Goal: Task Accomplishment & Management: Use online tool/utility

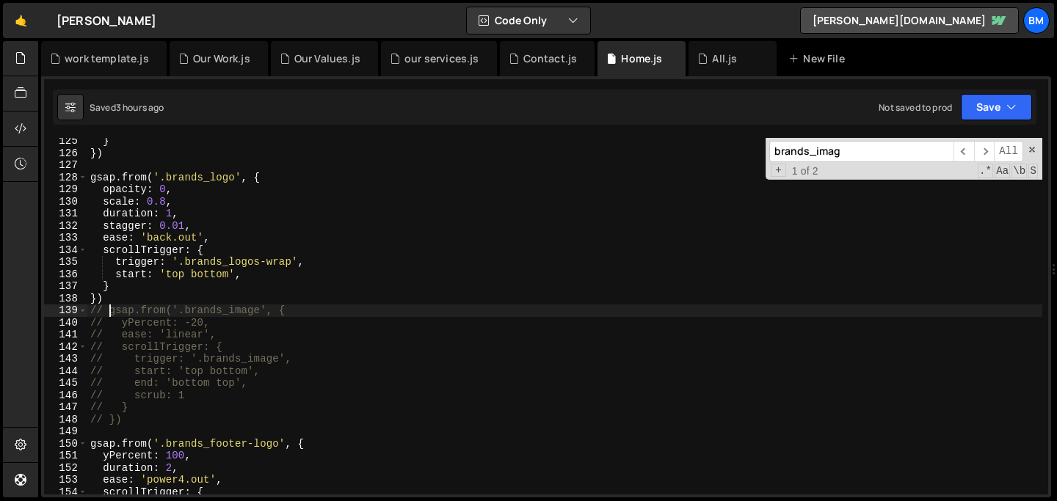
scroll to position [1504, 0]
click at [16, 25] on link "🤙" at bounding box center [21, 20] width 36 height 35
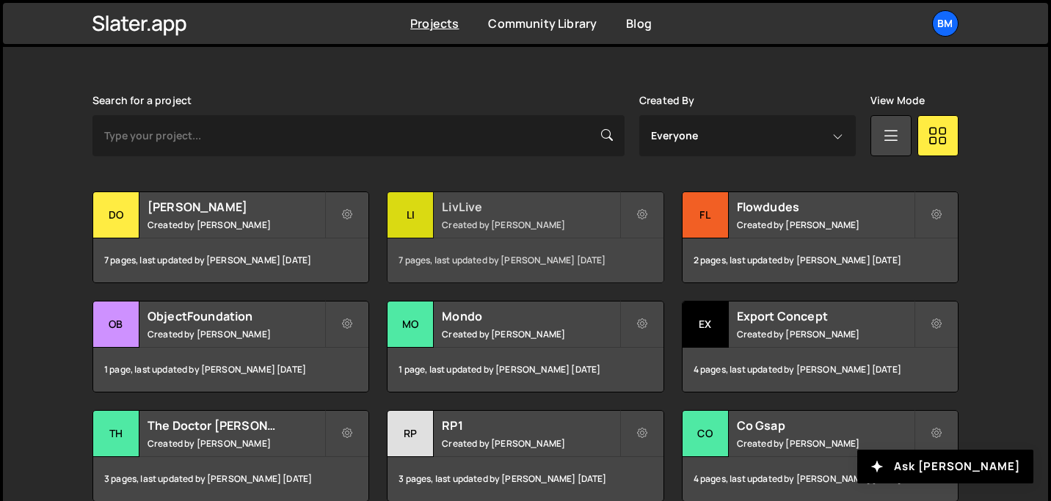
scroll to position [410, 0]
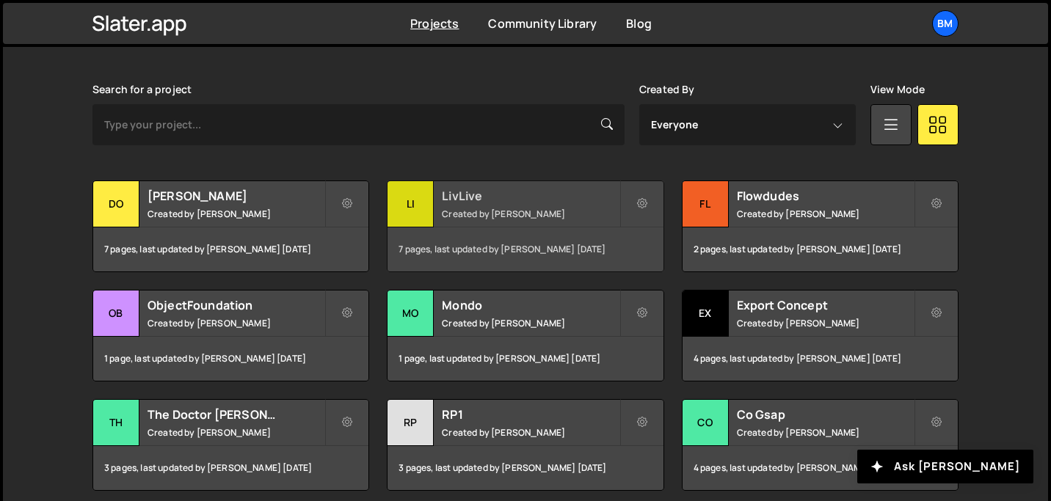
click at [474, 211] on small "Created by Brian Marlow" at bounding box center [530, 214] width 177 height 12
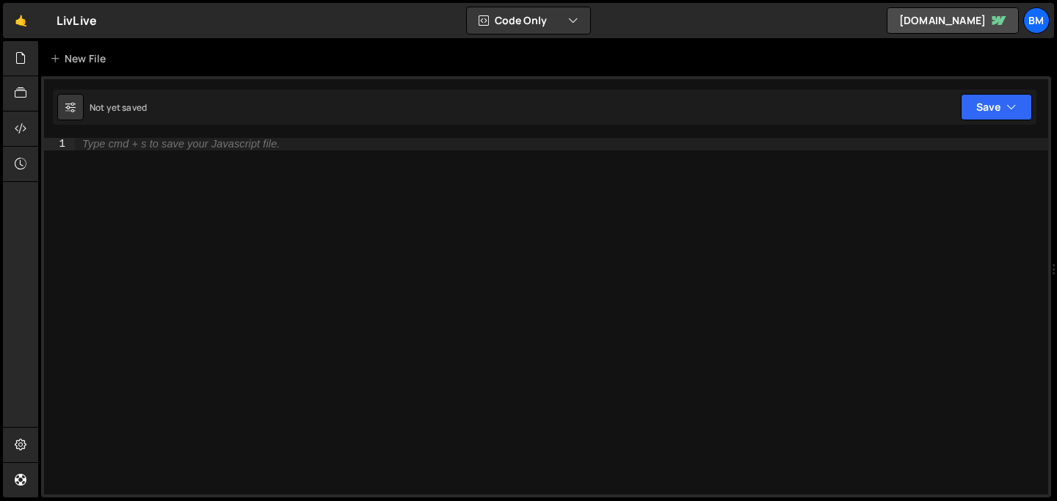
click at [206, 145] on div "Type cmd + s to save your Javascript file." at bounding box center [180, 144] width 197 height 11
click at [20, 60] on icon at bounding box center [21, 58] width 12 height 16
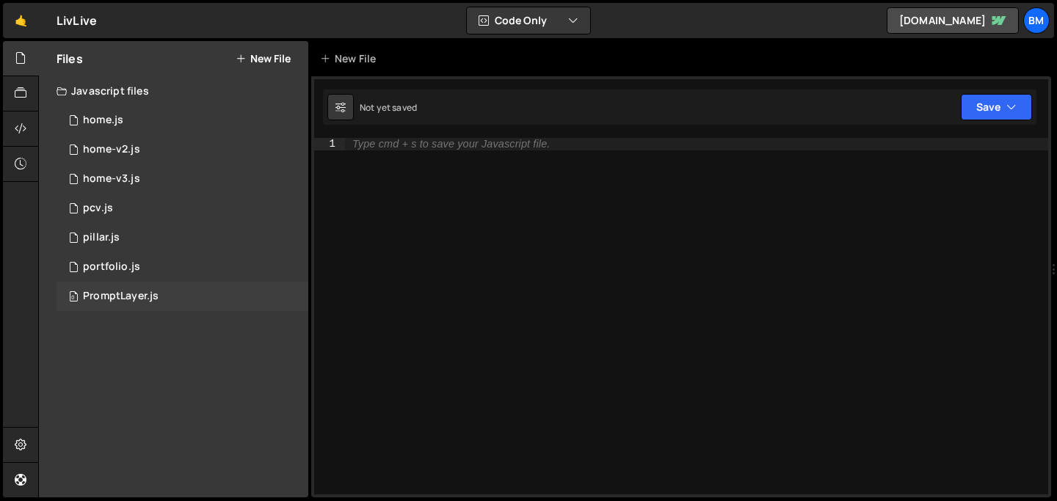
click at [122, 295] on div "PromptLayer.js" at bounding box center [121, 296] width 76 height 13
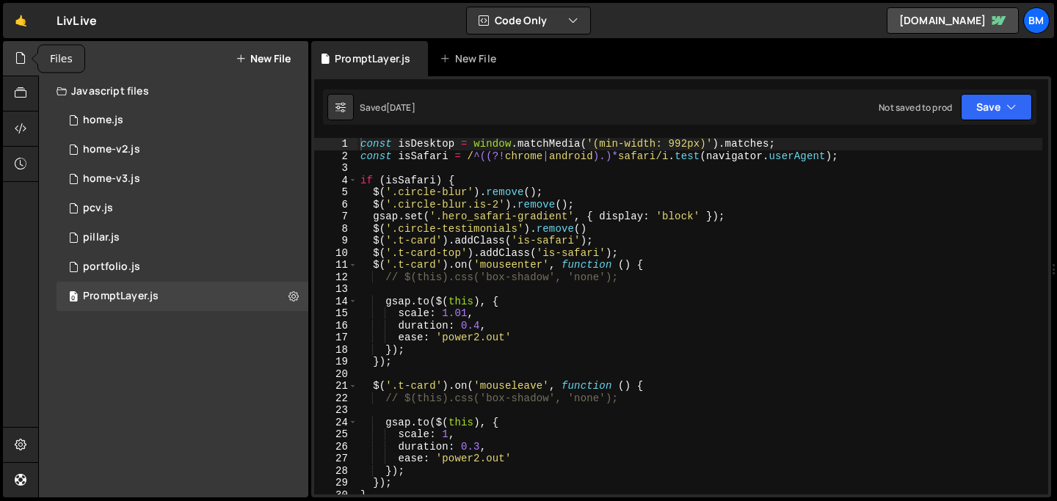
click at [18, 60] on icon at bounding box center [21, 58] width 12 height 16
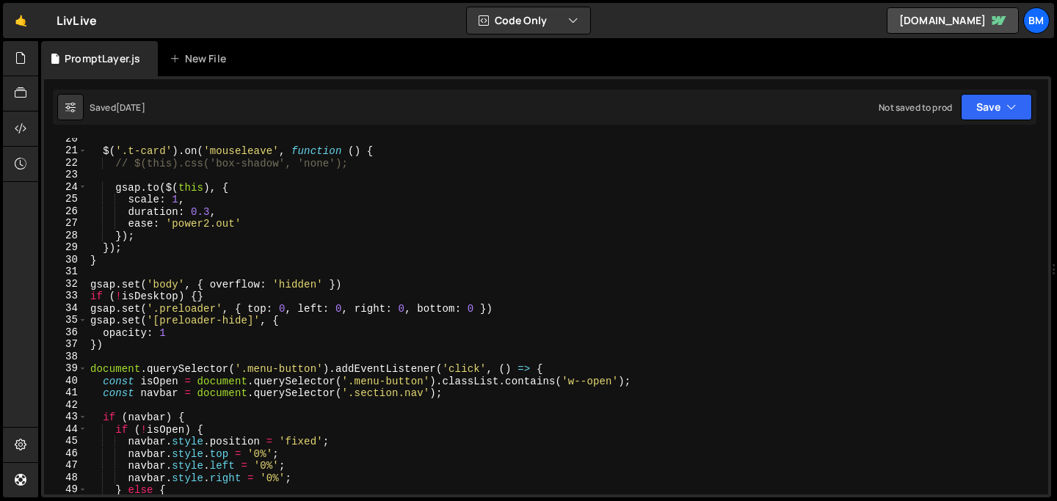
scroll to position [145, 0]
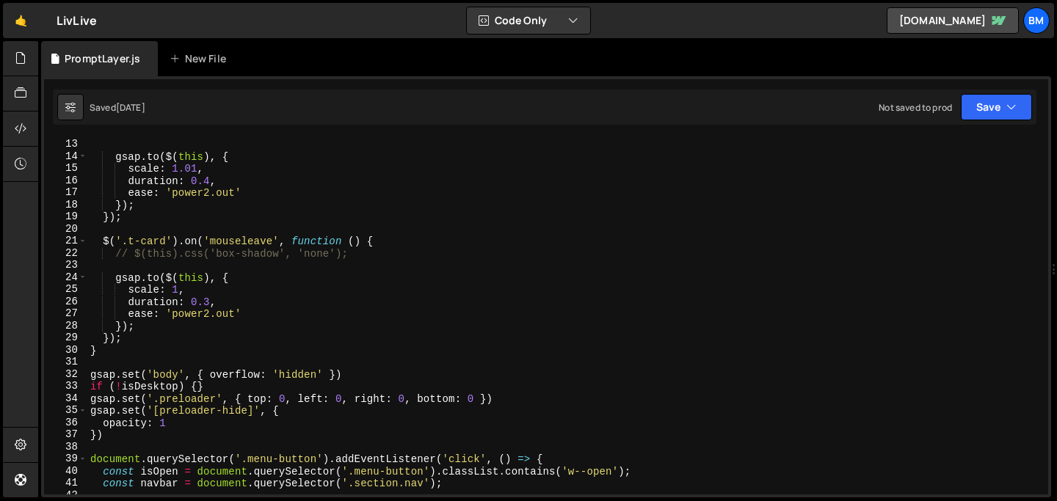
click at [177, 200] on div "// $(this).css('box-shadow', 'none'); gsap . to ( $ ( this ) , { scale : 1.01 ,…" at bounding box center [564, 316] width 955 height 381
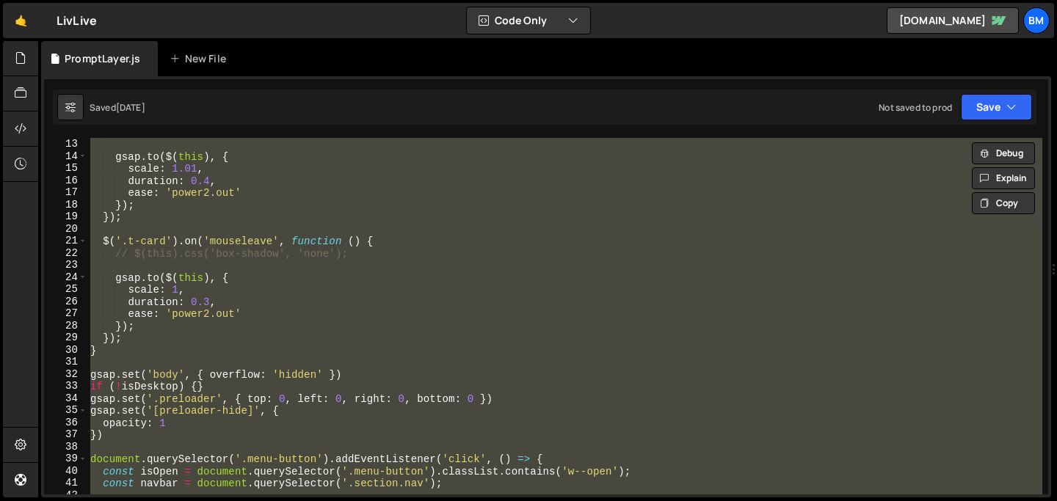
type textarea "// }).mount();"
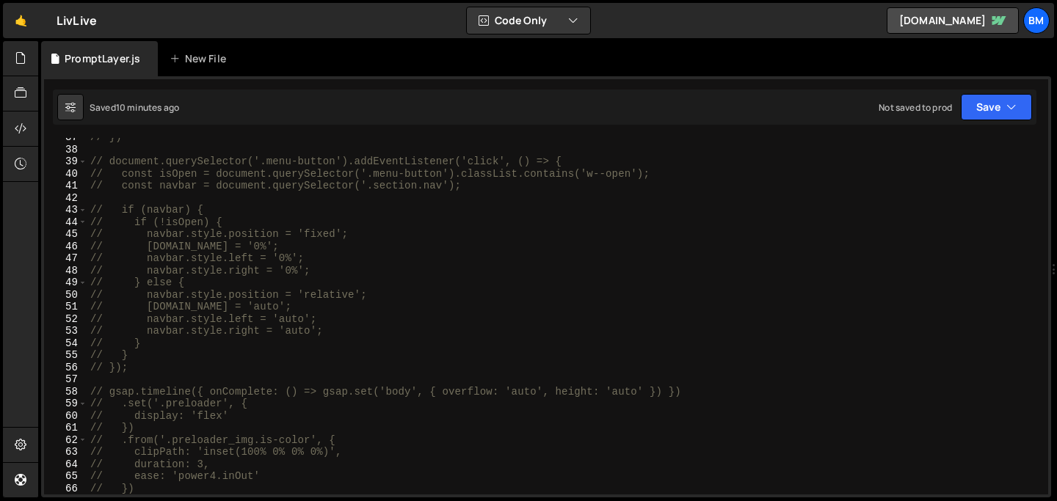
scroll to position [0, 0]
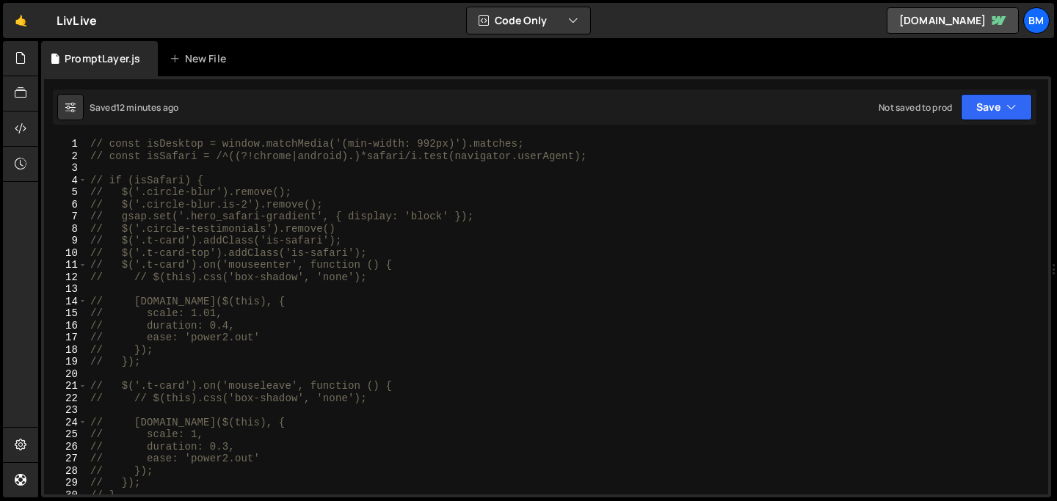
click at [236, 325] on div "// const isDesktop = window.matchMedia('(min-width: 992px)').matches; // const …" at bounding box center [564, 328] width 955 height 381
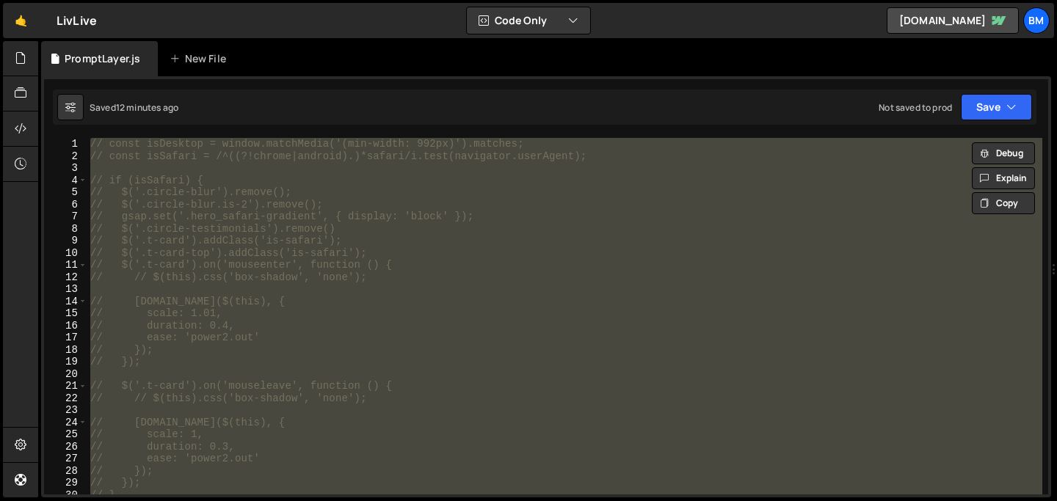
type textarea "}).mount();"
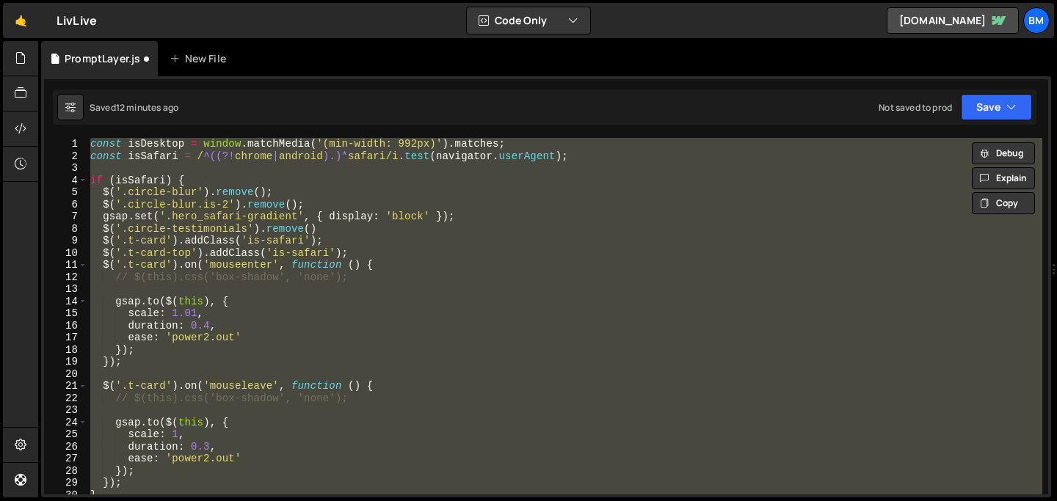
scroll to position [2642, 0]
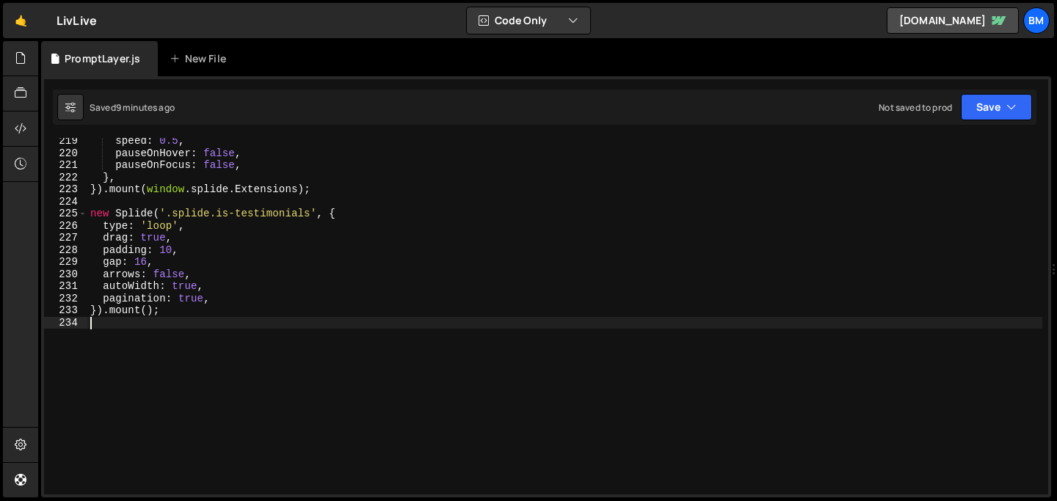
type textarea "}).mount();"
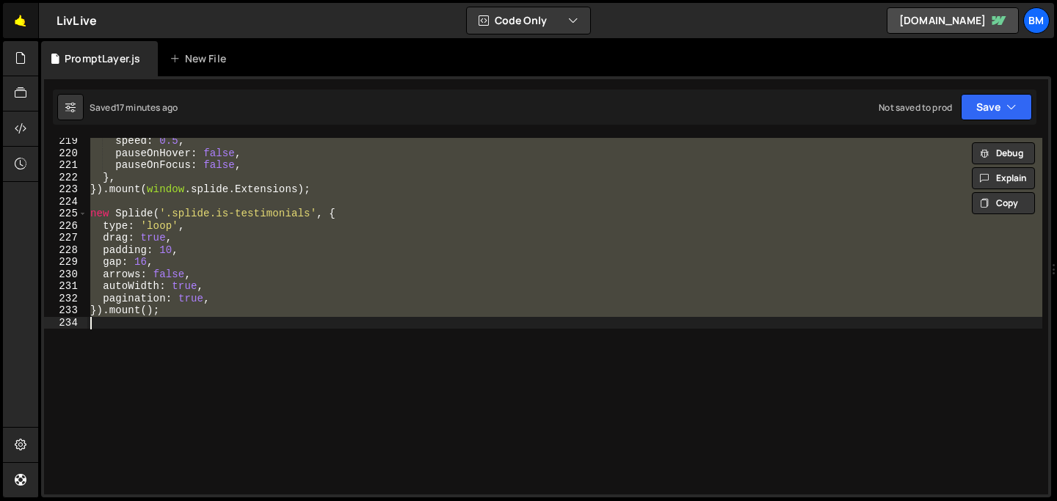
click at [18, 32] on link "🤙" at bounding box center [21, 20] width 36 height 35
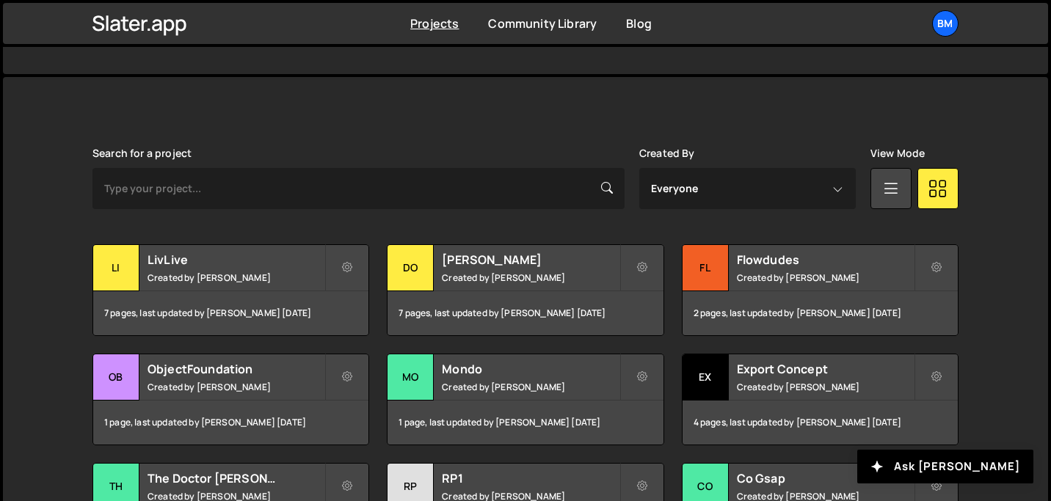
scroll to position [372, 0]
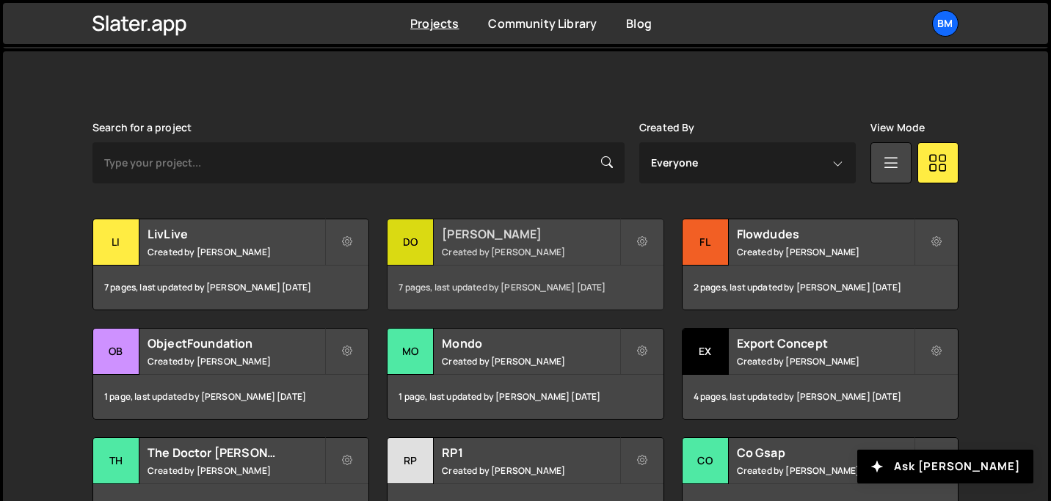
click at [471, 247] on small "Created by Brian Marlow" at bounding box center [530, 252] width 177 height 12
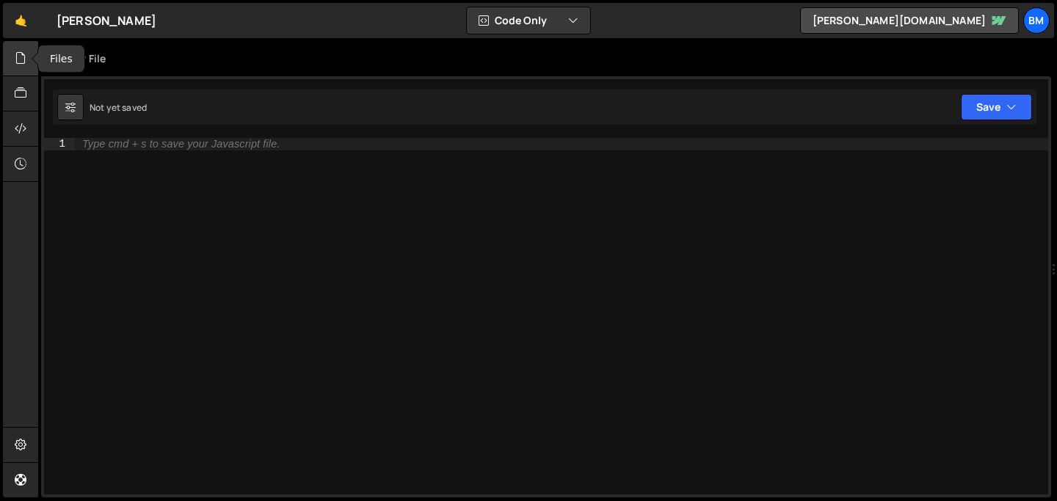
click at [29, 63] on div at bounding box center [21, 58] width 36 height 35
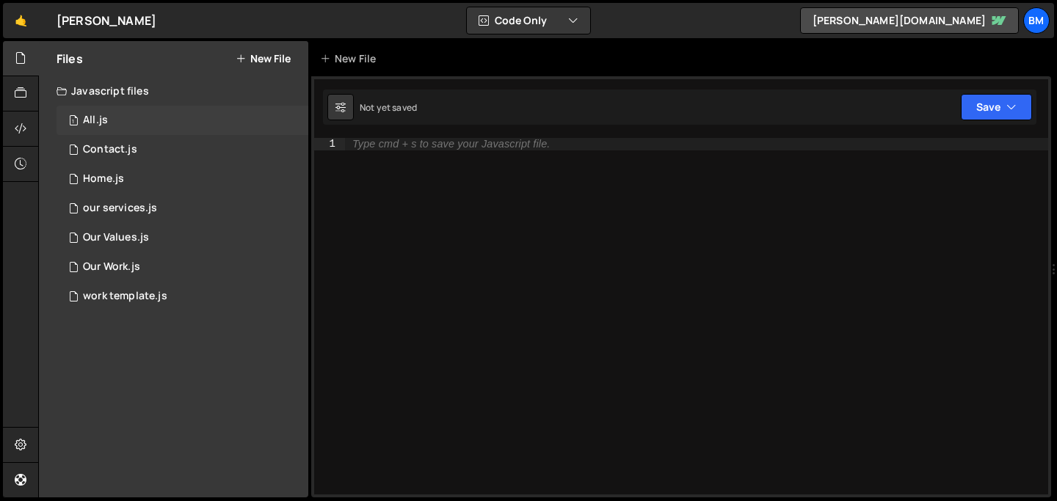
click at [114, 125] on div "1 All.js 0" at bounding box center [182, 120] width 252 height 29
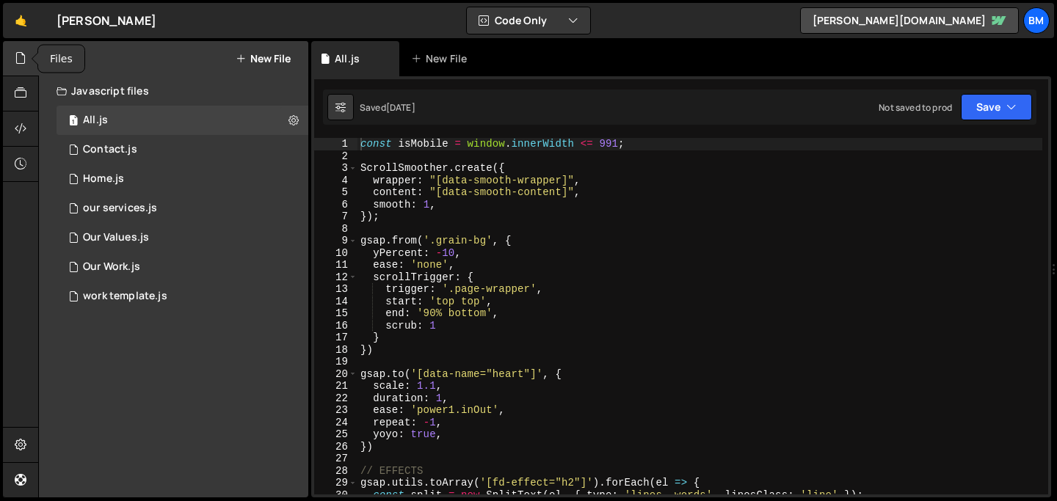
click at [20, 61] on icon at bounding box center [21, 58] width 12 height 16
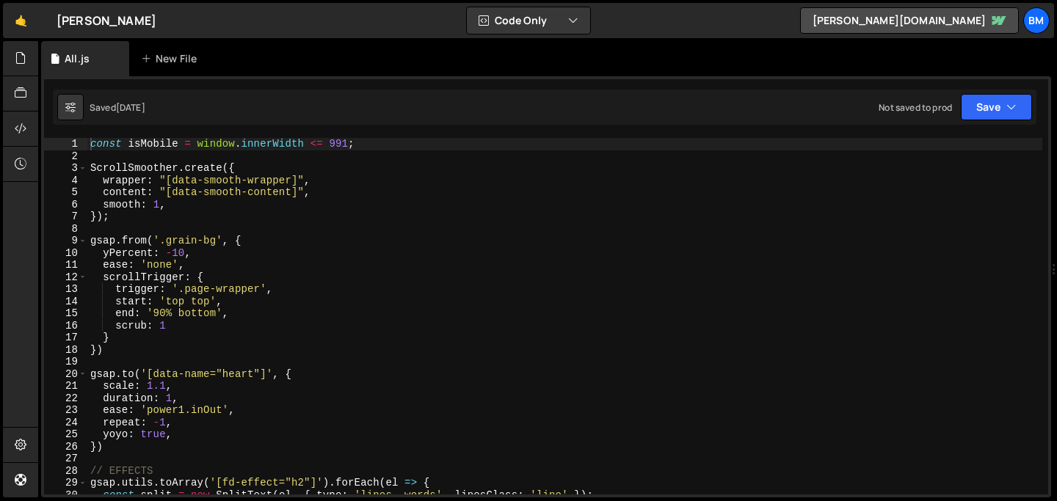
type textarea "});"
click at [340, 216] on div "const isMobile = window . innerWidth <= 991 ; ScrollSmoother . create ({ wrappe…" at bounding box center [564, 328] width 955 height 381
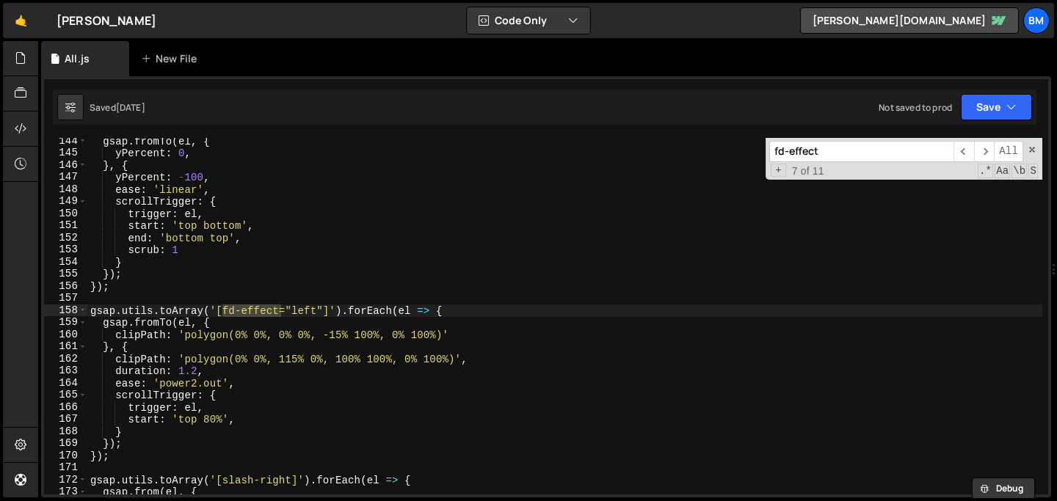
scroll to position [3236, 0]
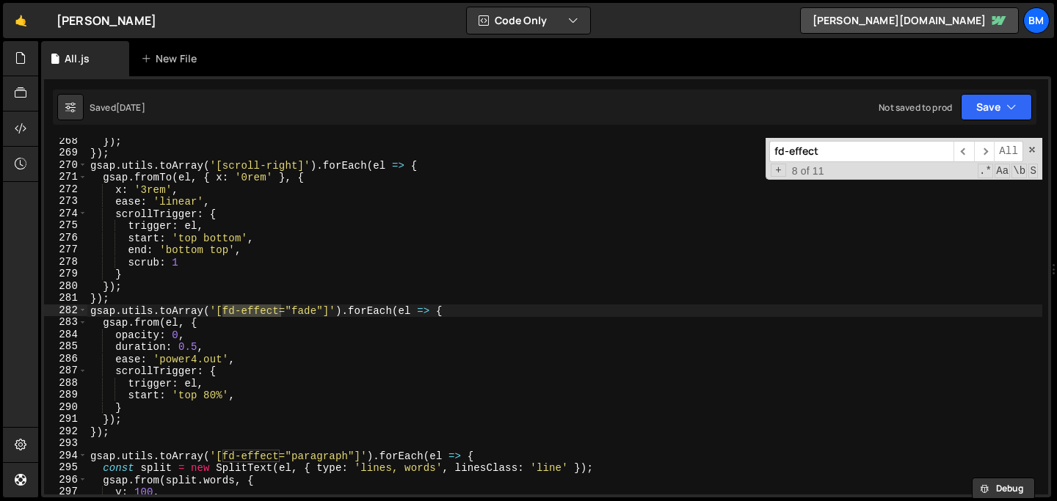
type input "fd-effect"
type textarea "start: 'top 80%',"
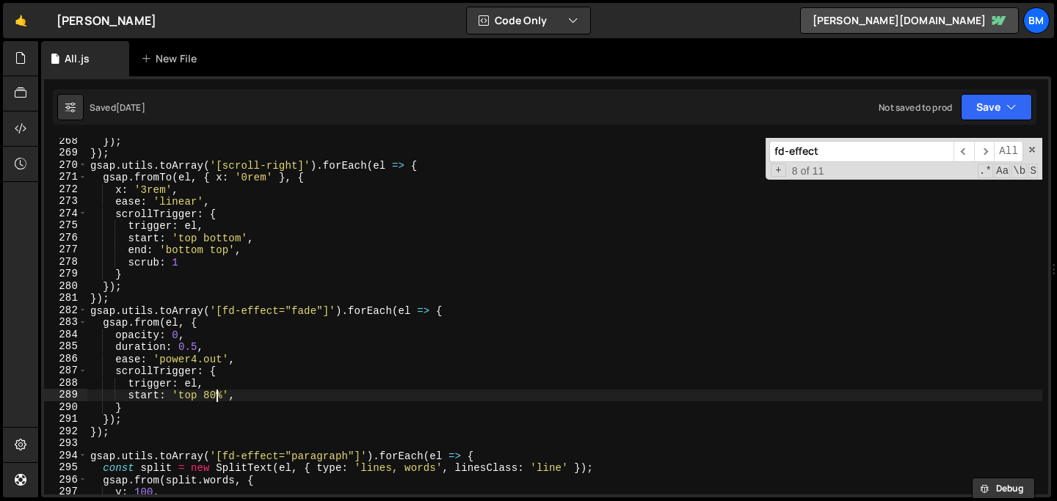
click at [217, 395] on div "}) ; }) ; gsap . utils . toArray ( '[scroll-right]' ) . forEach ( el => { gsap …" at bounding box center [564, 325] width 955 height 381
click at [228, 394] on div "}) ; }) ; gsap . utils . toArray ( '[scroll-right]' ) . forEach ( el => { gsap …" at bounding box center [564, 325] width 955 height 381
click at [250, 397] on div "}) ; }) ; gsap . utils . toArray ( '[scroll-right]' ) . forEach ( el => { gsap …" at bounding box center [564, 325] width 955 height 381
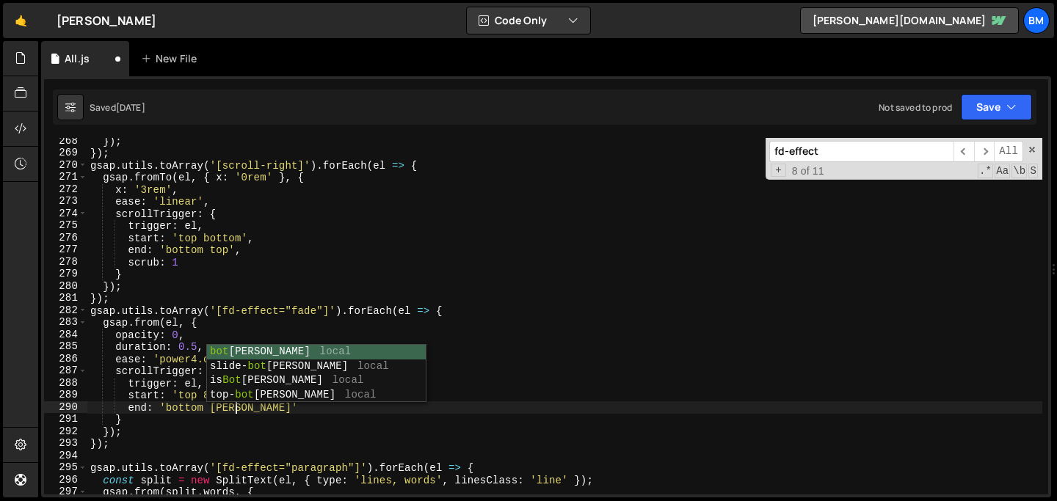
scroll to position [0, 10]
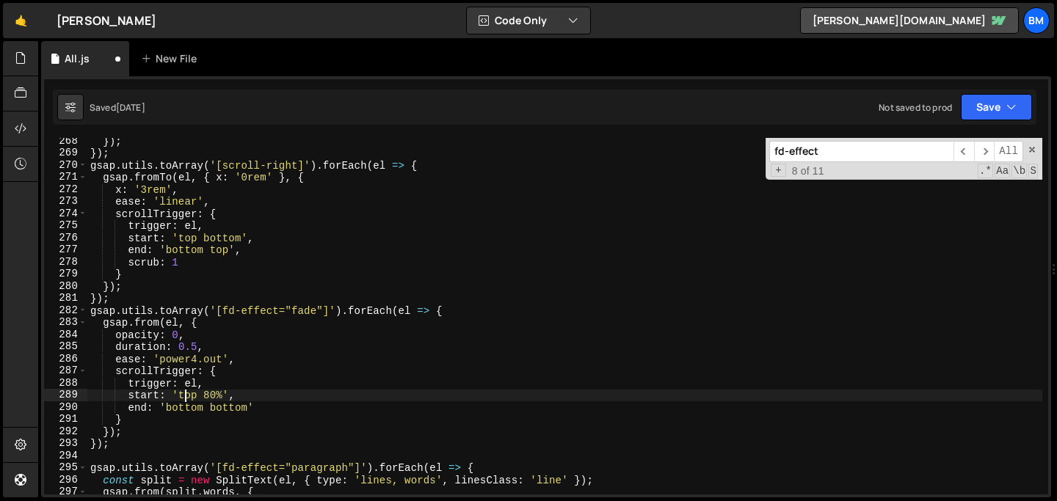
click at [186, 394] on div "}) ; }) ; gsap . utils . toArray ( '[scroll-right]' ) . forEach ( el => { gsap …" at bounding box center [564, 325] width 955 height 381
click at [219, 393] on div "}) ; }) ; gsap . utils . toArray ( '[scroll-right]' ) . forEach ( el => { gsap …" at bounding box center [564, 325] width 955 height 381
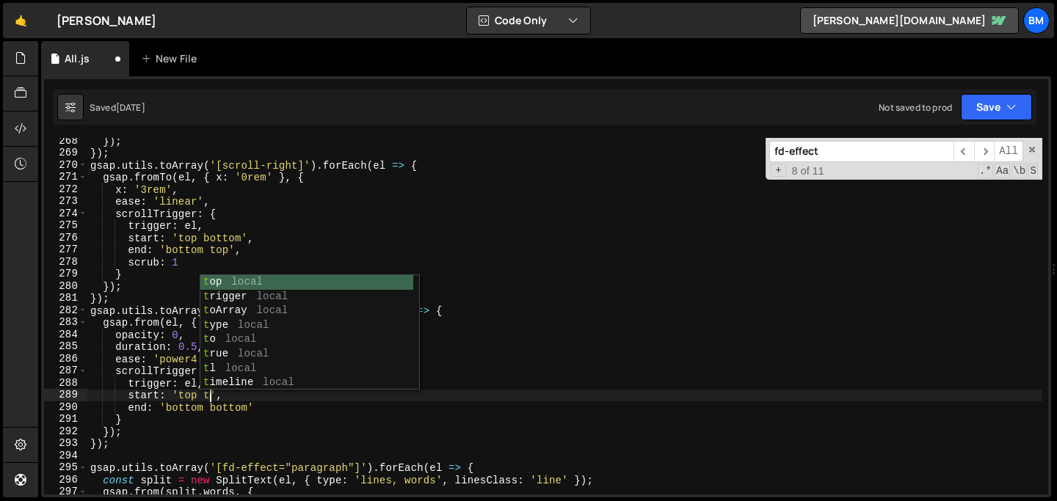
scroll to position [0, 9]
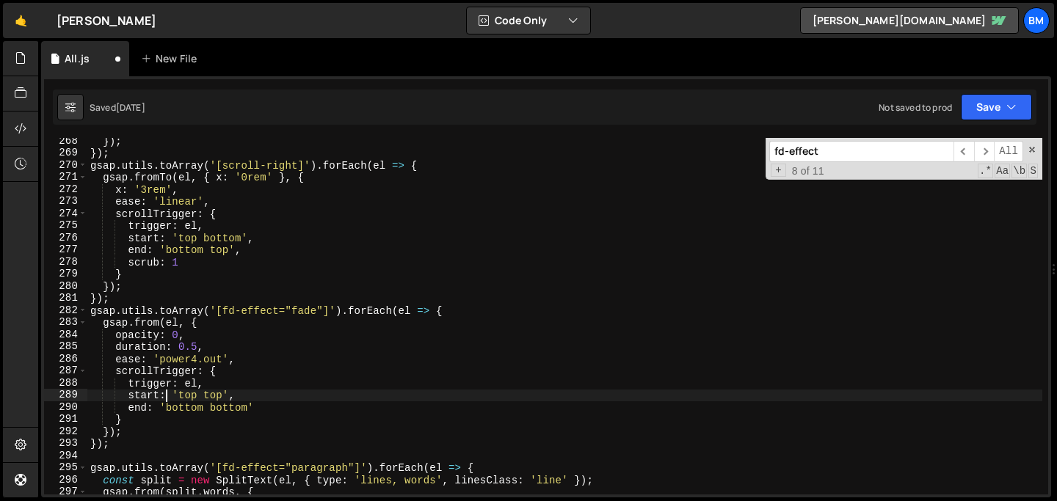
click at [165, 389] on div "}) ; }) ; gsap . utils . toArray ( '[scroll-right]' ) . forEach ( el => { gsap …" at bounding box center [564, 325] width 955 height 381
click at [216, 395] on div "}) ; }) ; gsap . utils . toArray ( '[scroll-right]' ) . forEach ( el => { gsap …" at bounding box center [564, 325] width 955 height 381
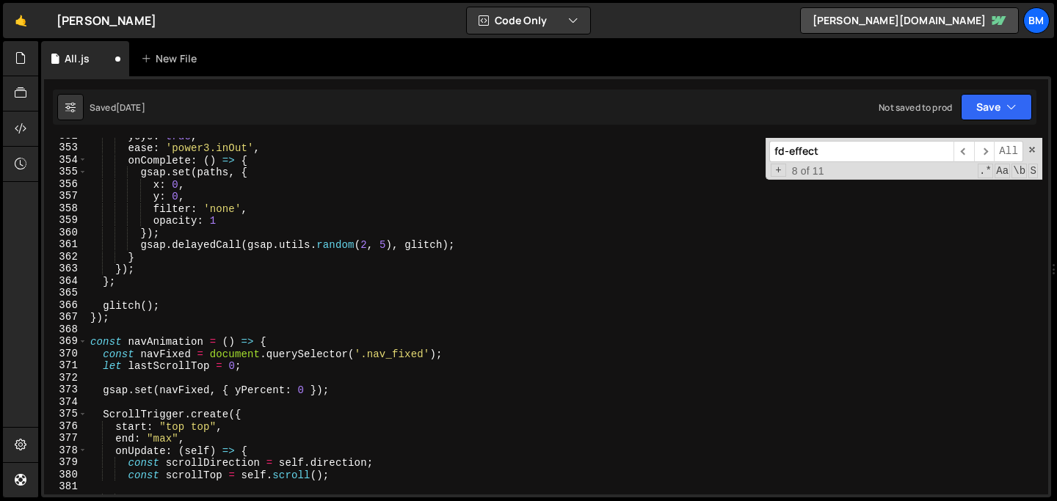
scroll to position [4314, 0]
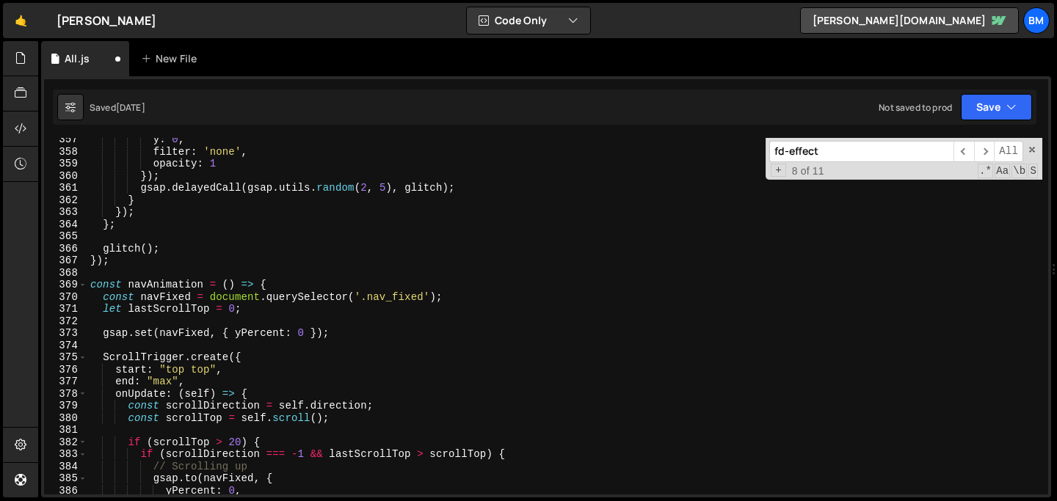
click at [277, 207] on div "y : 0 , filter : 'none' , opacity : 1 }) ; gsap . delayedCall ( gsap . utils . …" at bounding box center [564, 324] width 955 height 381
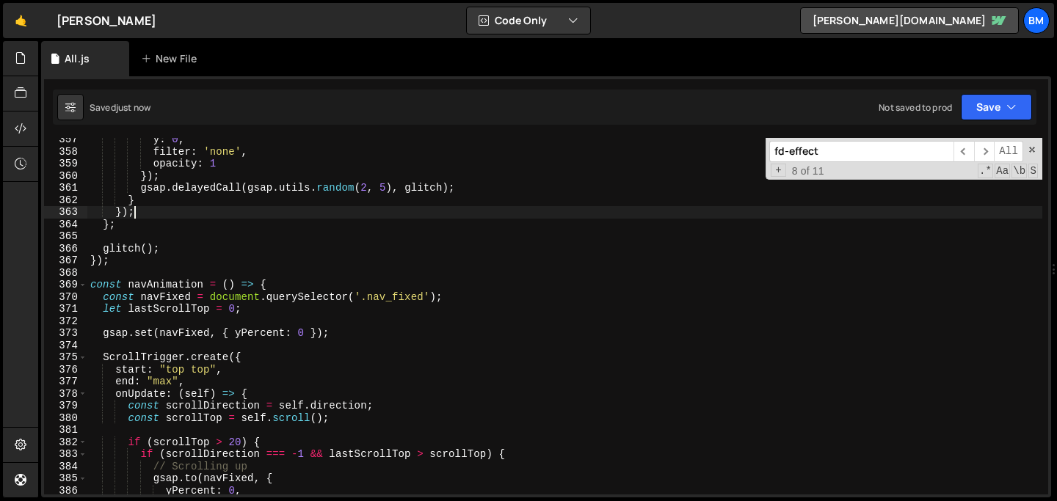
type textarea "});"
click at [842, 153] on input "fd-effect" at bounding box center [861, 151] width 184 height 21
paste input "brands_footer-logo"
type input "brands_footer-logo"
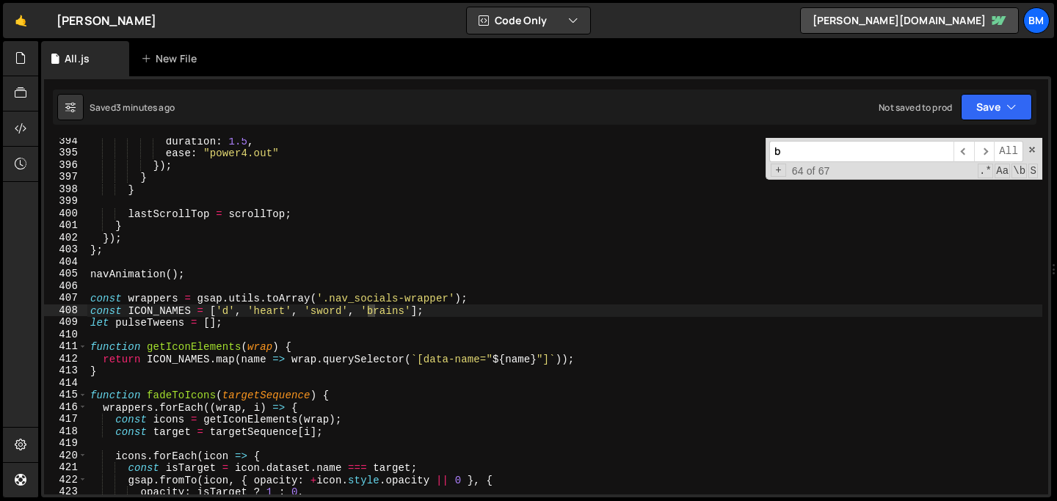
scroll to position [4761, 0]
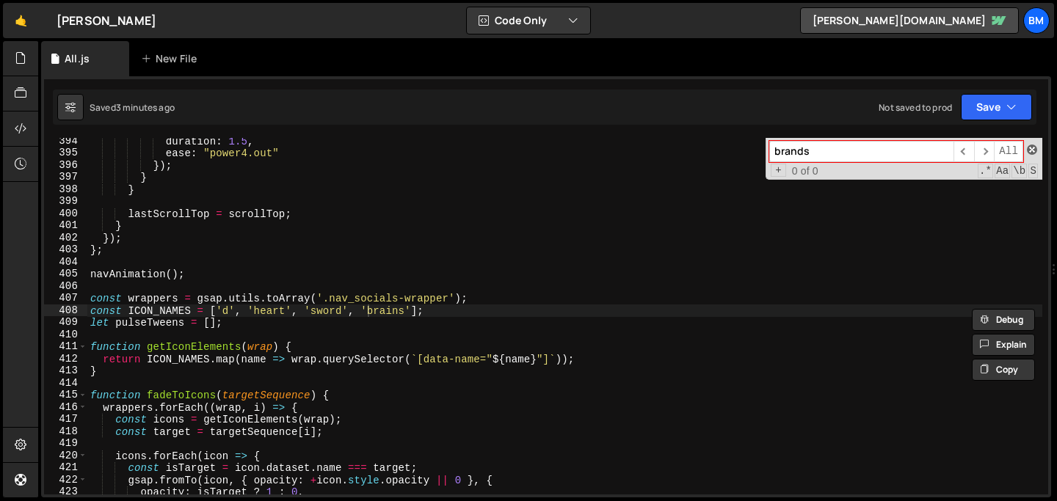
type input "brands"
click at [1035, 147] on span at bounding box center [1031, 150] width 10 height 10
type textarea "const ICON_NAMES = ['d', 'heart', 'sword', 'brains'];"
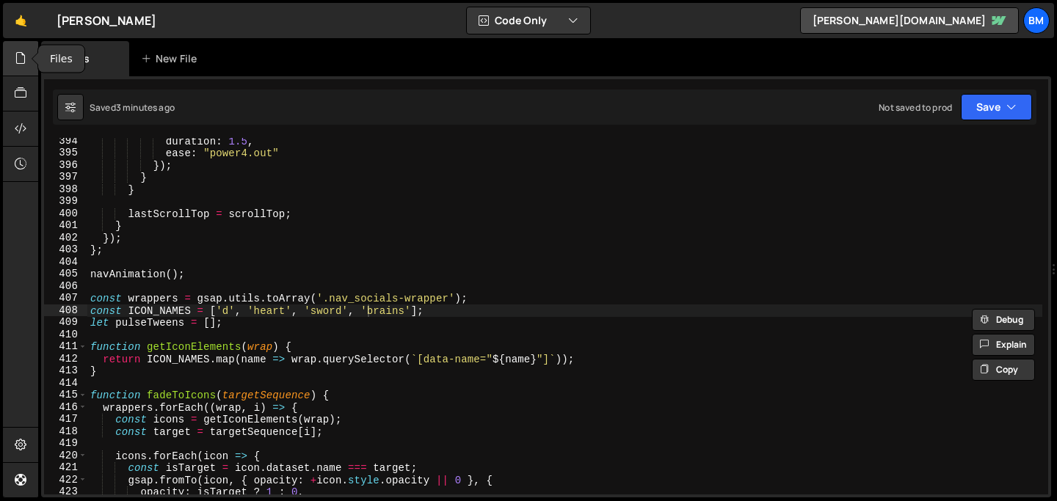
click at [15, 71] on div at bounding box center [21, 58] width 36 height 35
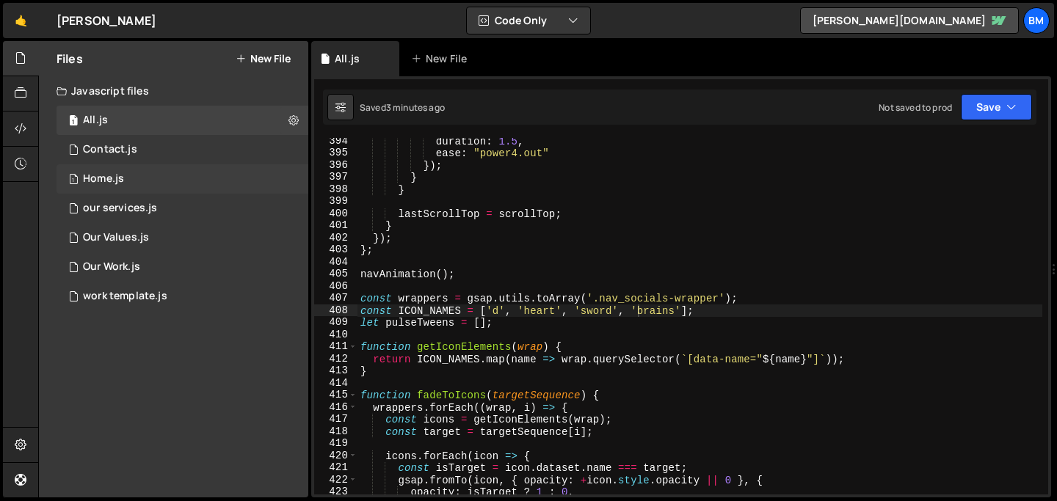
click at [109, 172] on div "Home.js" at bounding box center [103, 178] width 41 height 13
click at [100, 153] on div "Contact.js" at bounding box center [110, 149] width 54 height 13
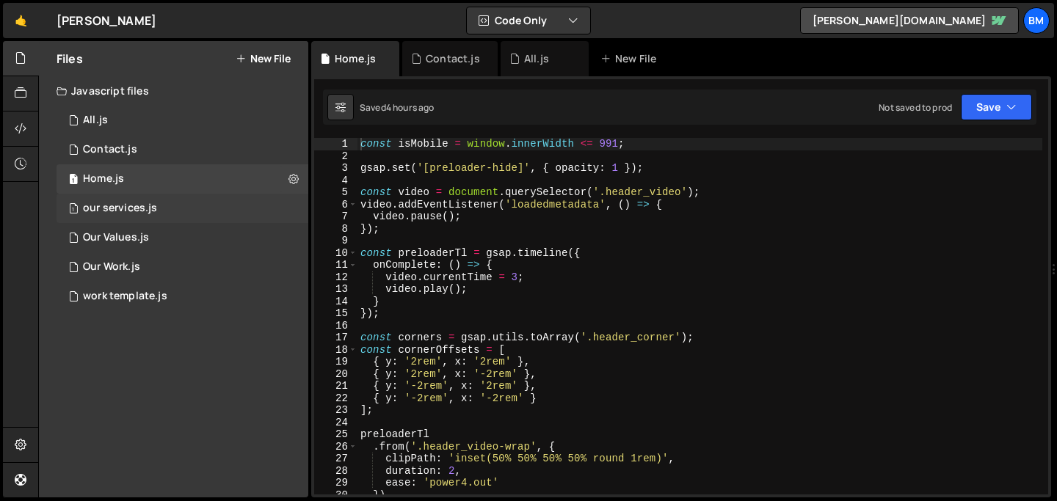
click at [107, 207] on div "our services.js" at bounding box center [120, 208] width 74 height 13
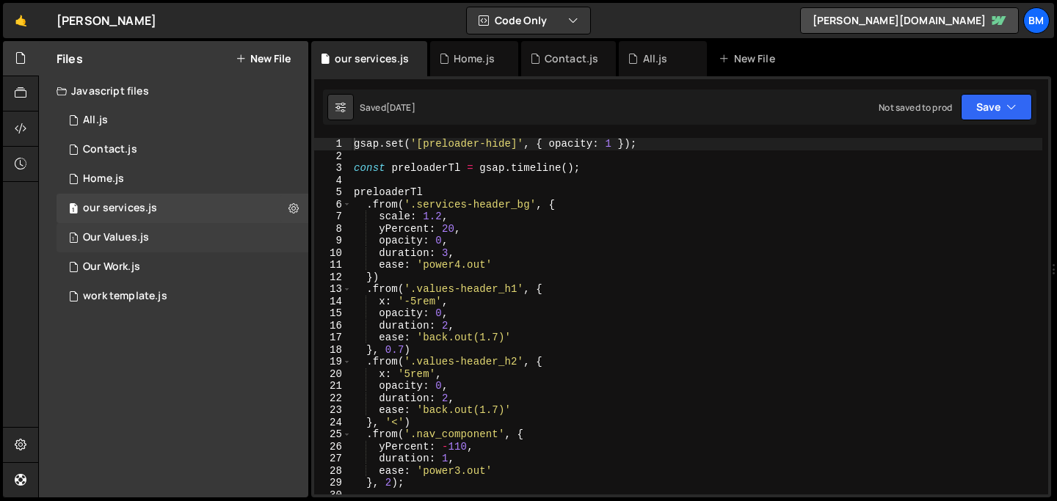
click at [107, 247] on div "1 Our Values.js 0" at bounding box center [182, 237] width 252 height 29
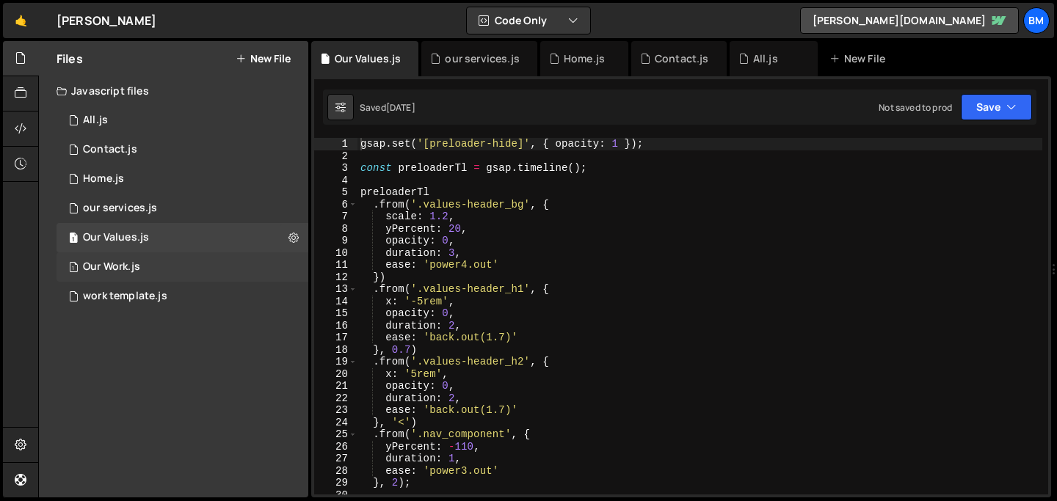
click at [109, 271] on div "Our Work.js" at bounding box center [111, 266] width 57 height 13
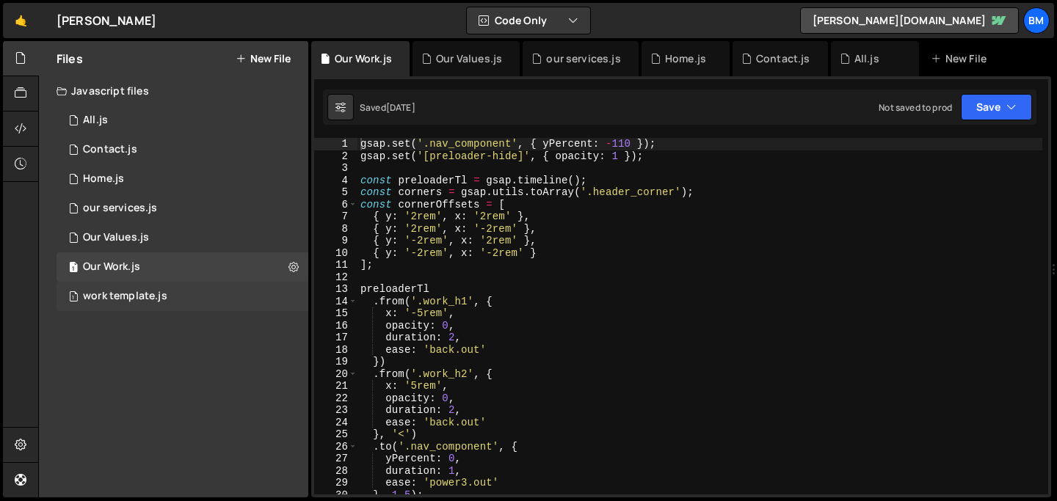
click at [109, 297] on div "work template.js" at bounding box center [125, 296] width 84 height 13
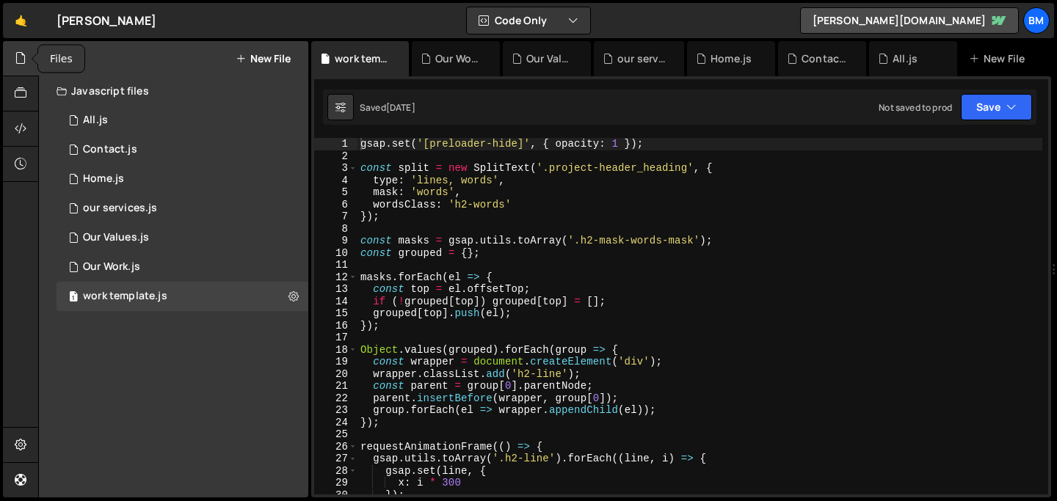
click at [17, 52] on icon at bounding box center [21, 58] width 12 height 16
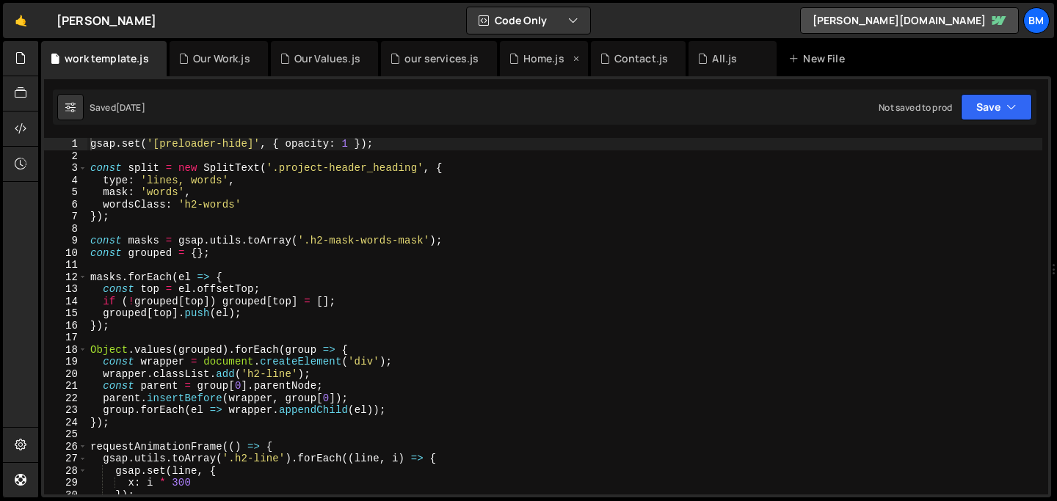
click at [537, 62] on div "Home.js" at bounding box center [543, 58] width 41 height 15
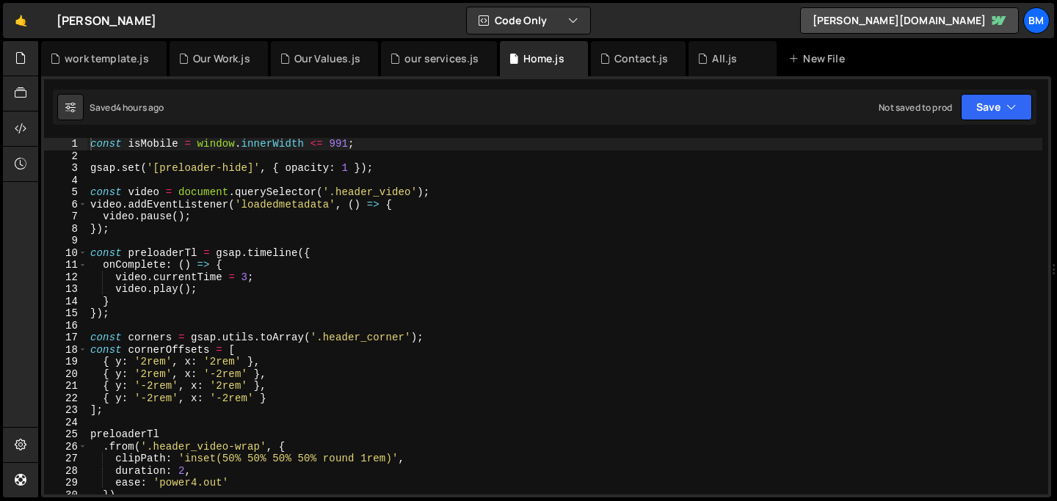
click at [444, 222] on div "const isMobile = window . innerWidth <= 991 ; gsap . set ( '[preloader-hide]' ,…" at bounding box center [564, 328] width 955 height 381
type textarea "video.pause();"
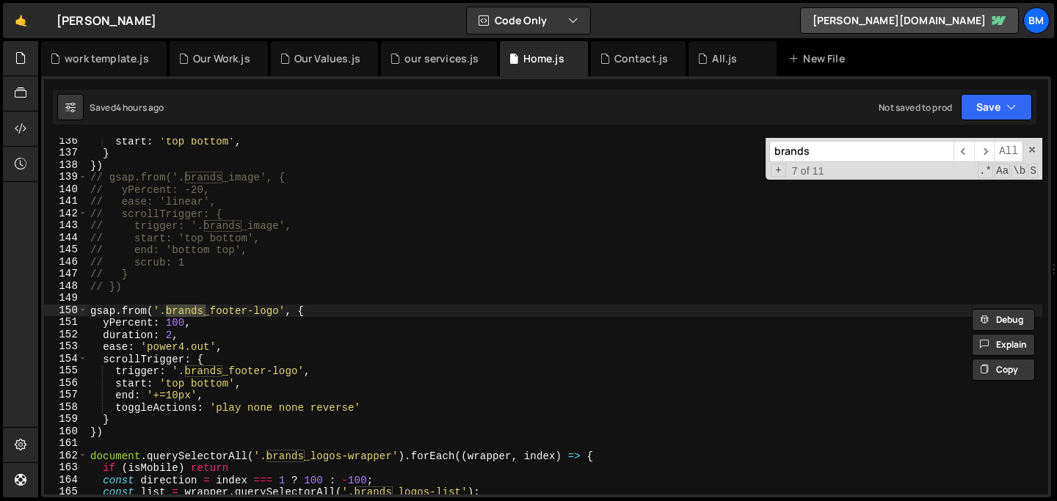
scroll to position [1638, 0]
type input "brands"
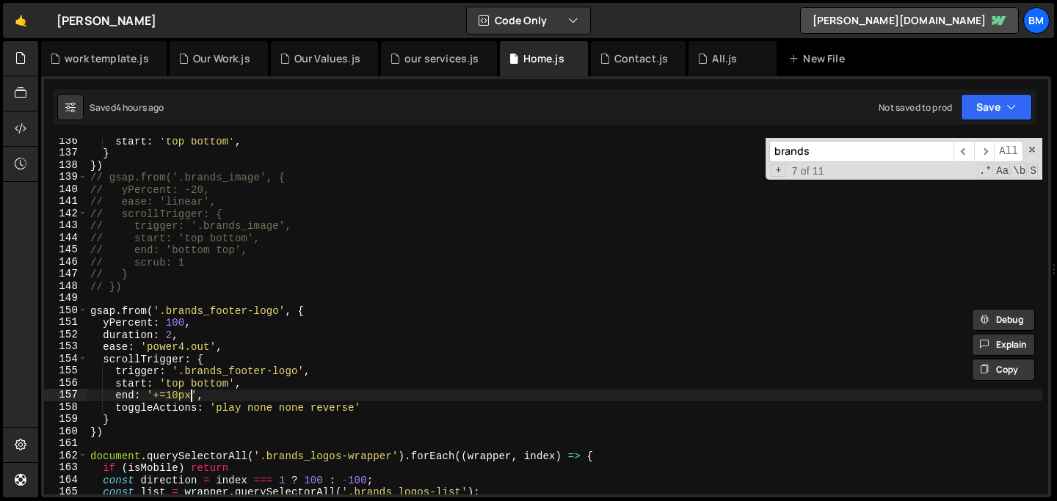
click at [190, 395] on div "start : 'top bottom' , } }) // gsap.from('.brands_image', { // yPercent: -20, /…" at bounding box center [564, 325] width 955 height 381
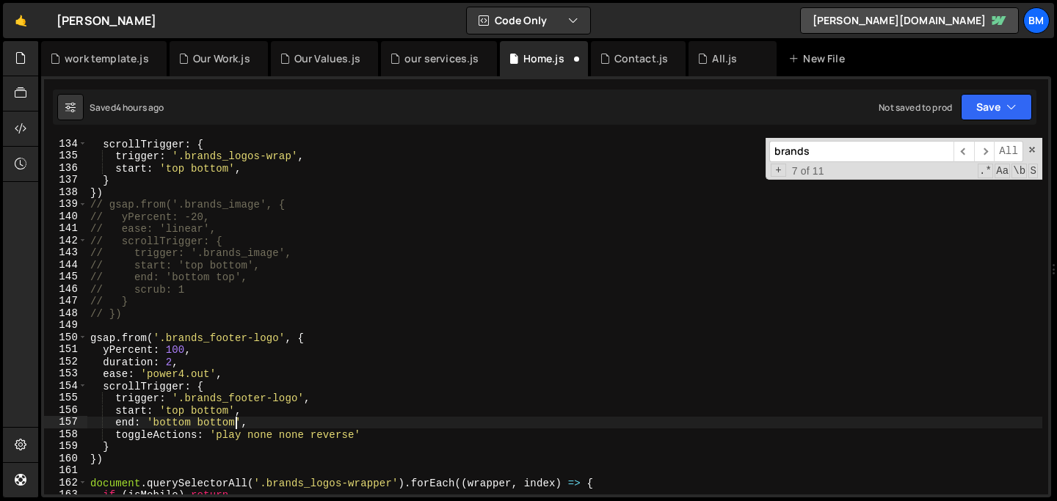
scroll to position [1624, 0]
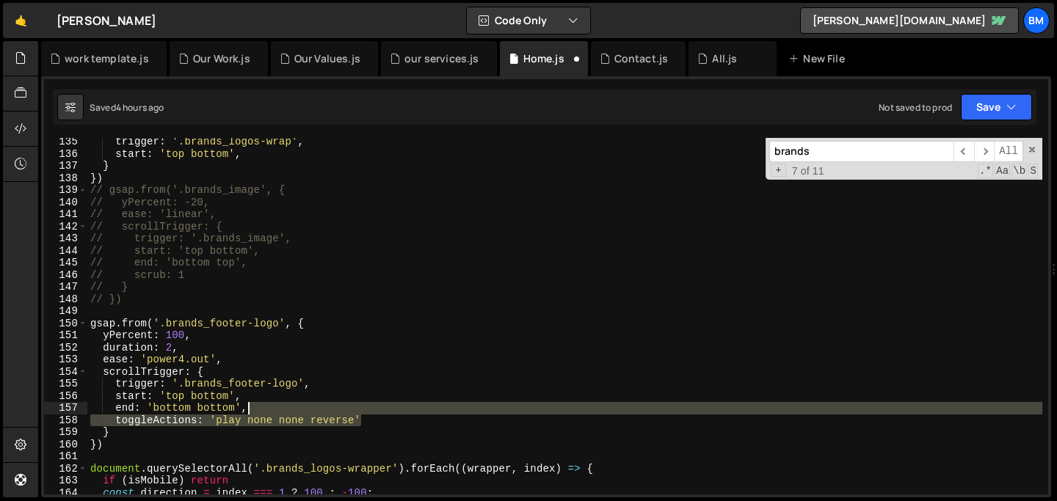
drag, startPoint x: 374, startPoint y: 417, endPoint x: 367, endPoint y: 405, distance: 14.5
click at [367, 405] on div "trigger : '.brands_logos-wrap' , start : 'top bottom' , } }) // gsap.from('.bra…" at bounding box center [564, 326] width 955 height 381
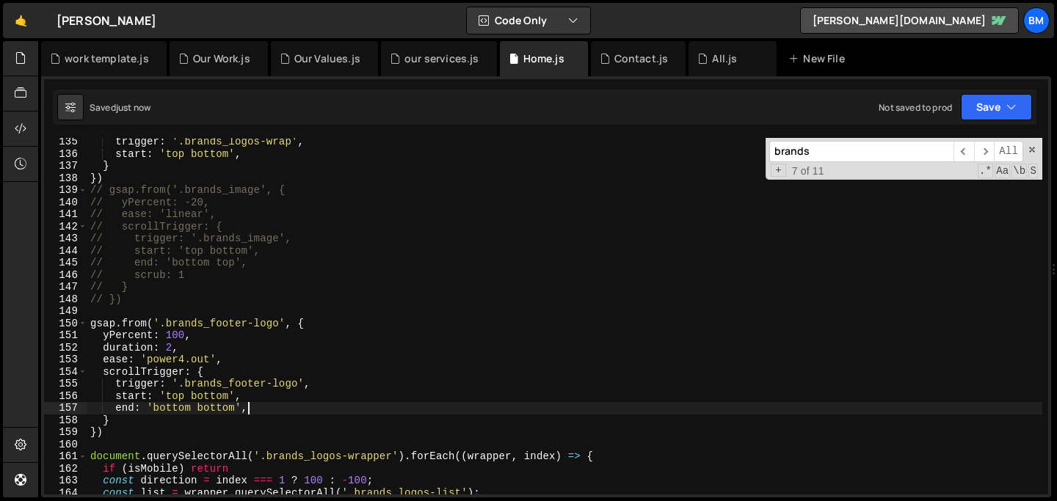
click at [171, 346] on div "trigger : '.brands_logos-wrap' , start : 'top bottom' , } }) // gsap.from('.bra…" at bounding box center [564, 326] width 955 height 381
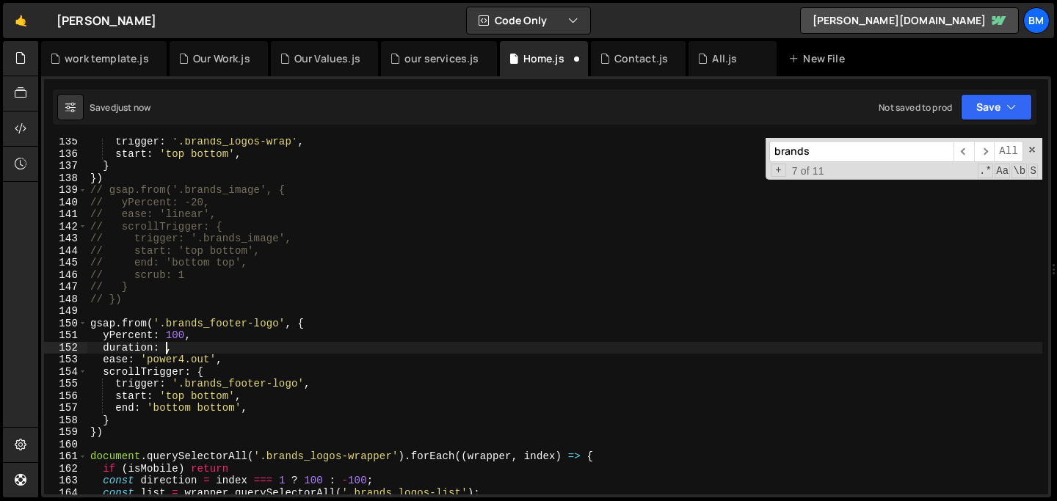
scroll to position [0, 5]
type textarea "duration: 1,"
